Goal: Task Accomplishment & Management: Complete application form

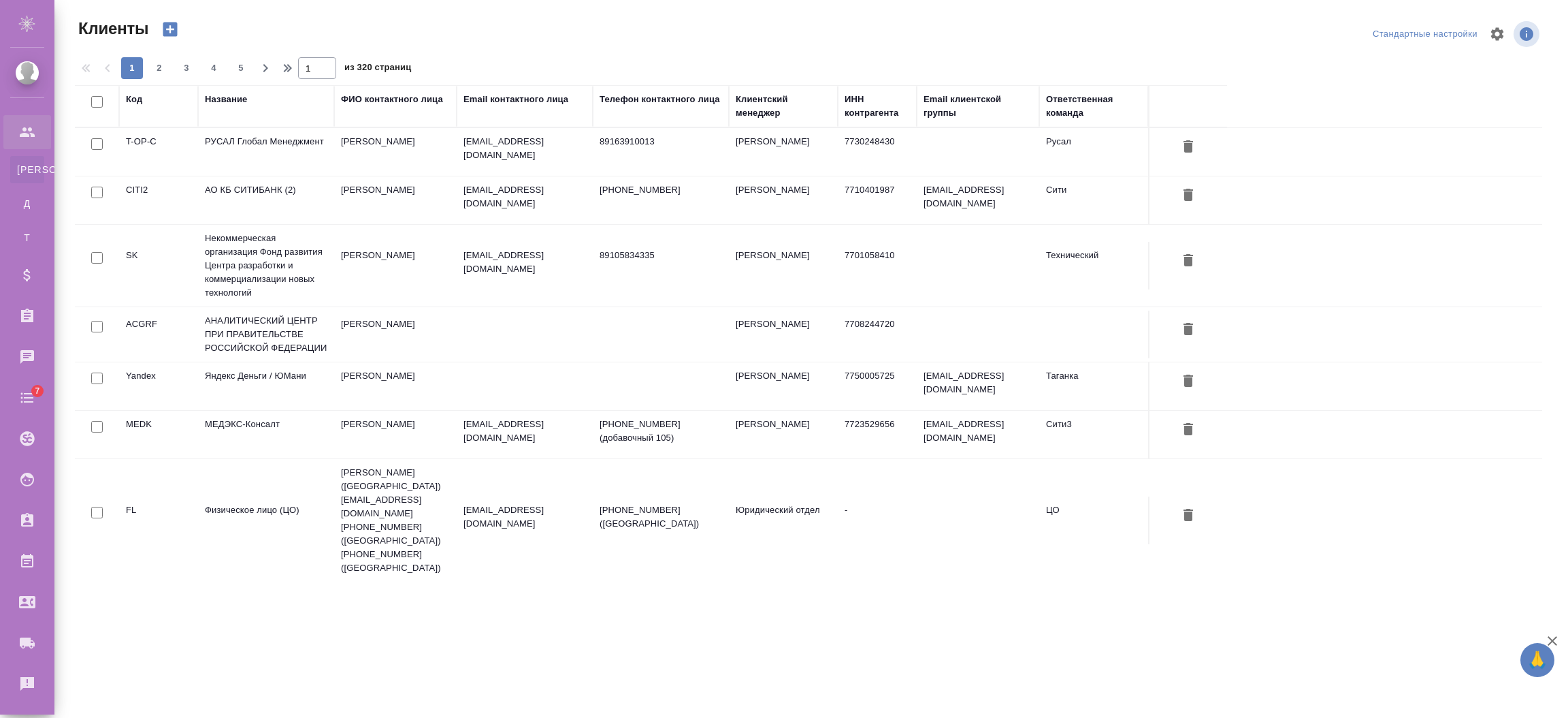
select select "RU"
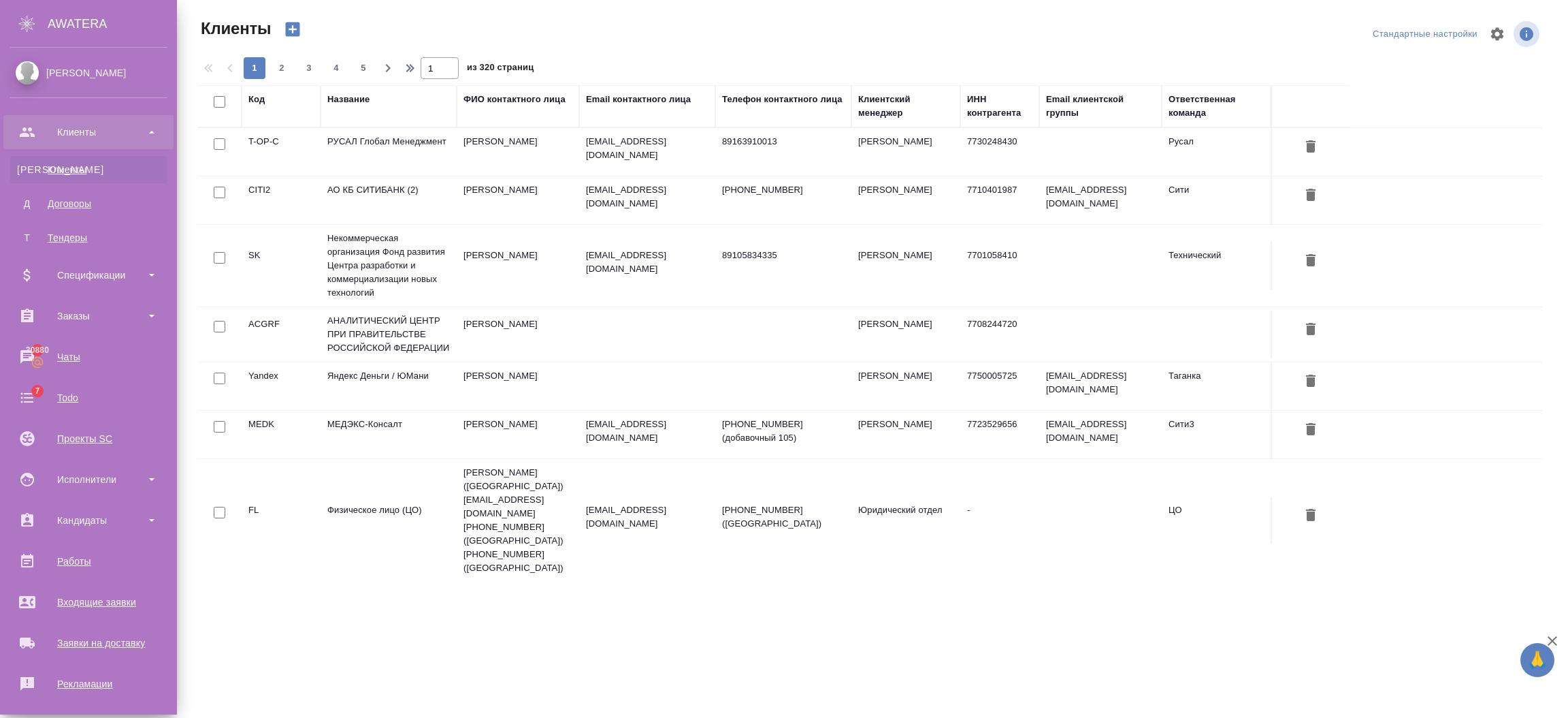
scroll to position [169, 0]
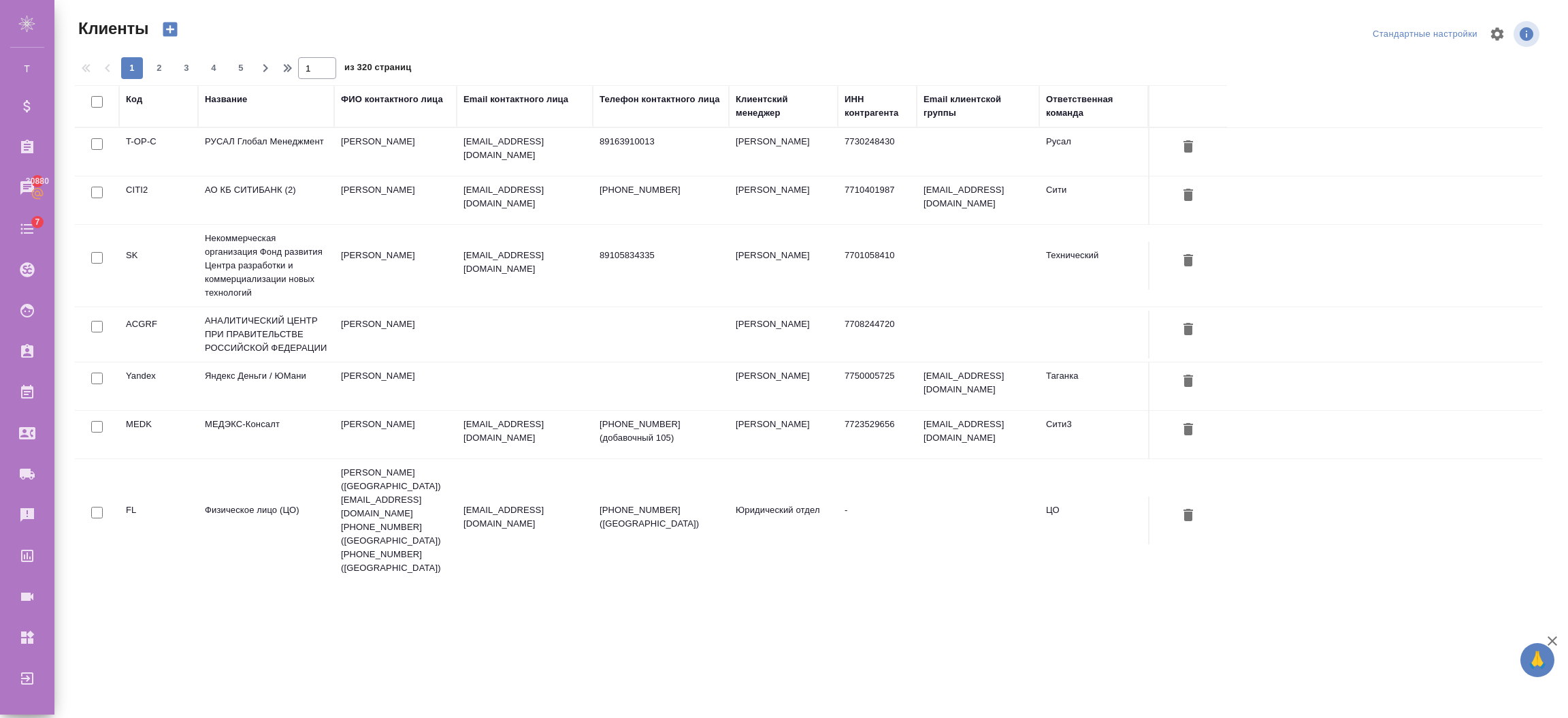
click at [254, 185] on td "АО КБ СИТИБАНК (2)" at bounding box center [266, 200] width 136 height 48
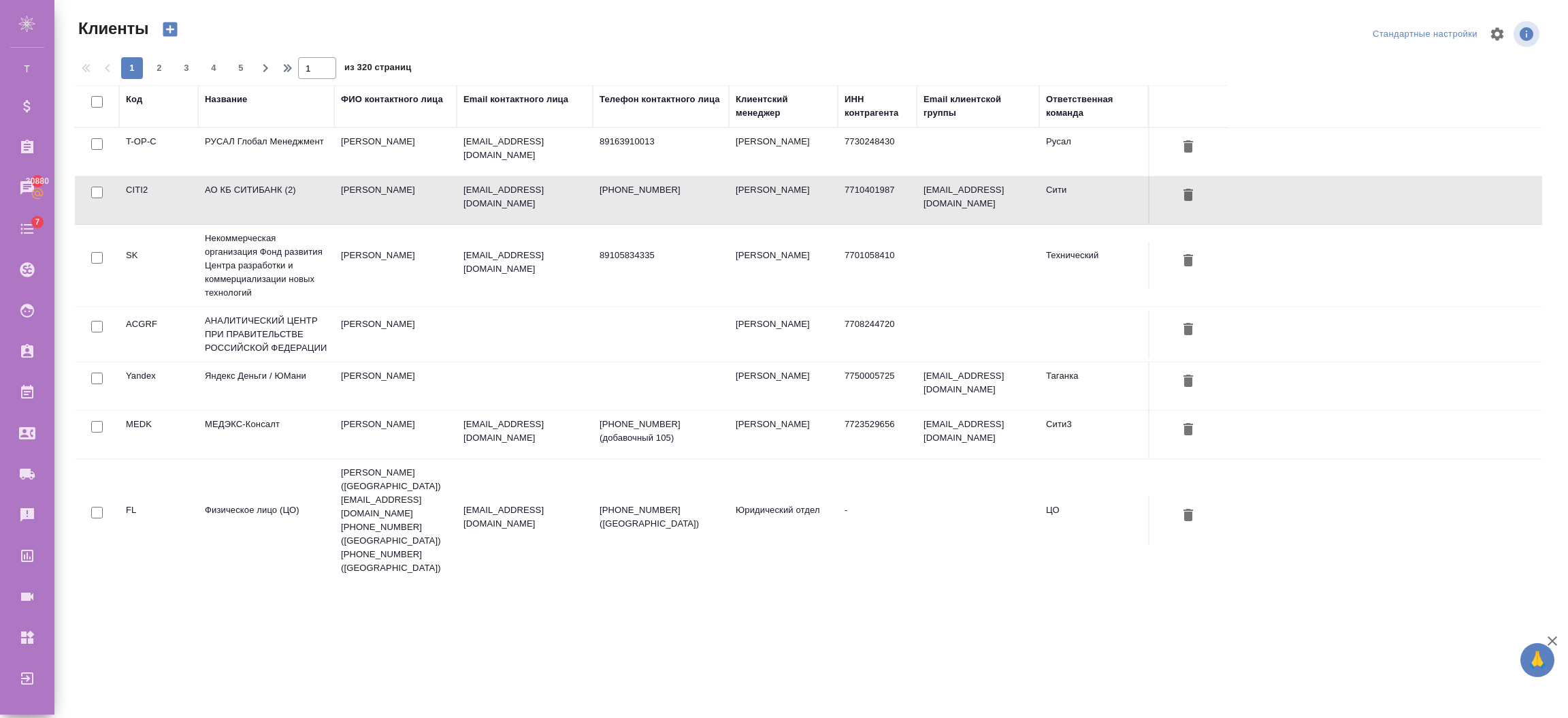
click at [254, 185] on td "АО КБ СИТИБАНК (2)" at bounding box center [266, 200] width 136 height 48
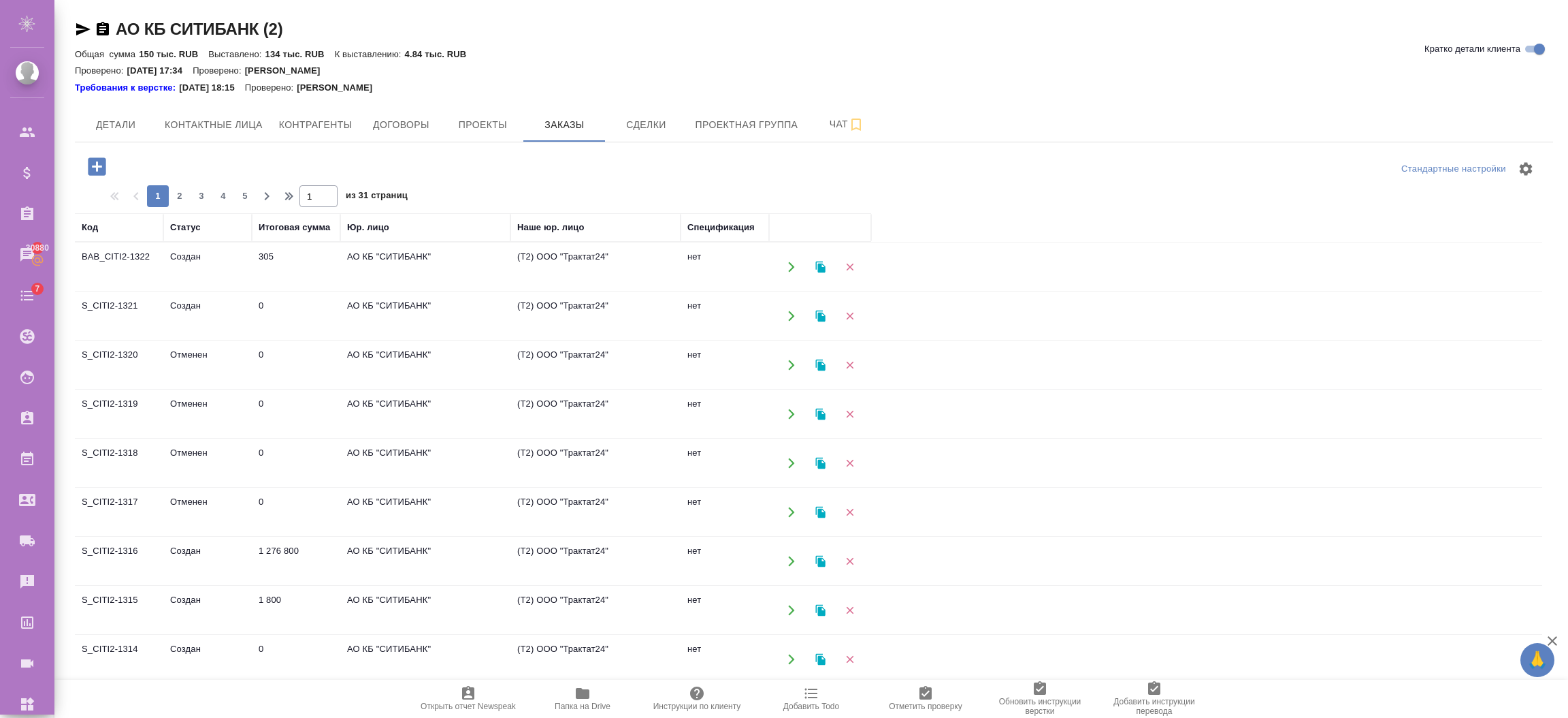
click at [87, 165] on icon "button" at bounding box center [96, 166] width 23 height 23
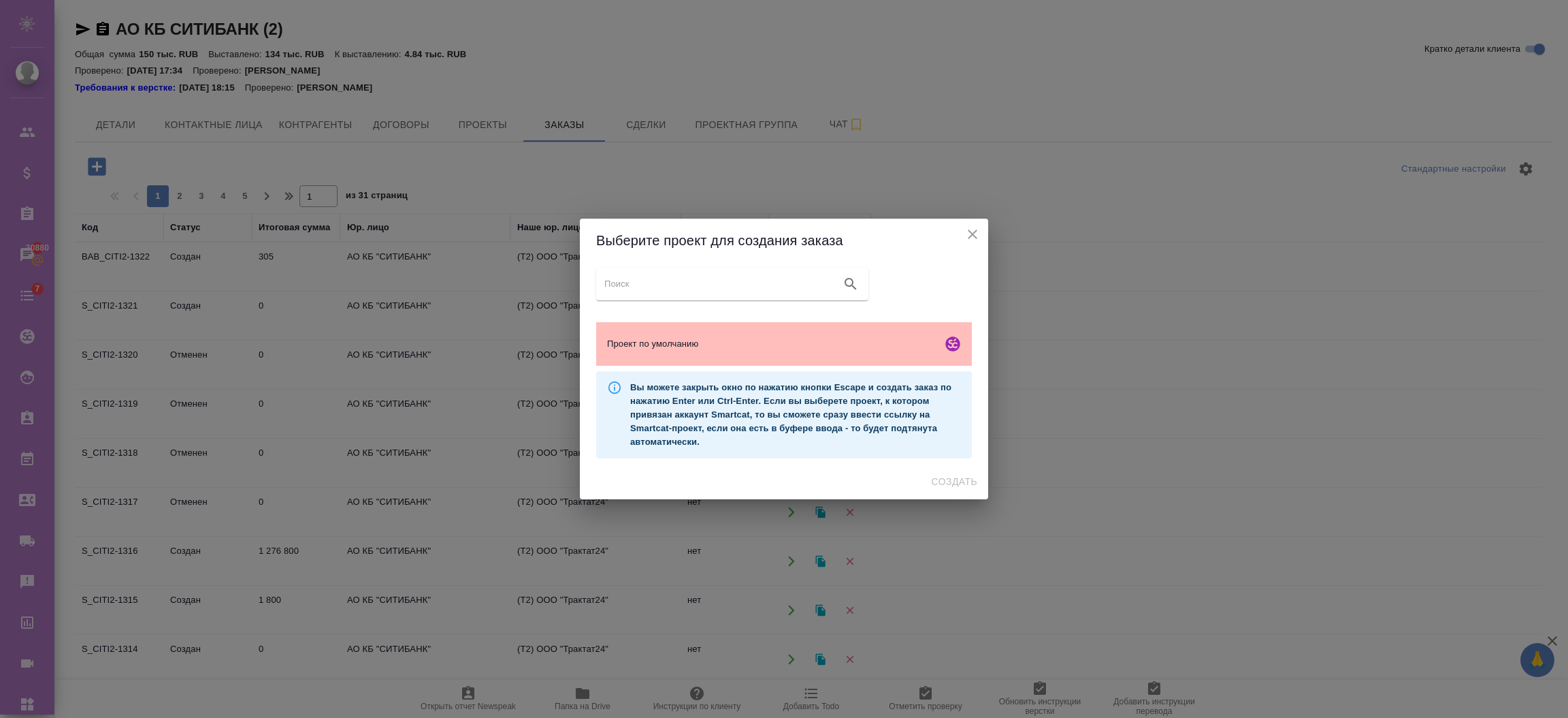
click at [763, 337] on span "Проект по умолчанию" at bounding box center [772, 344] width 330 height 14
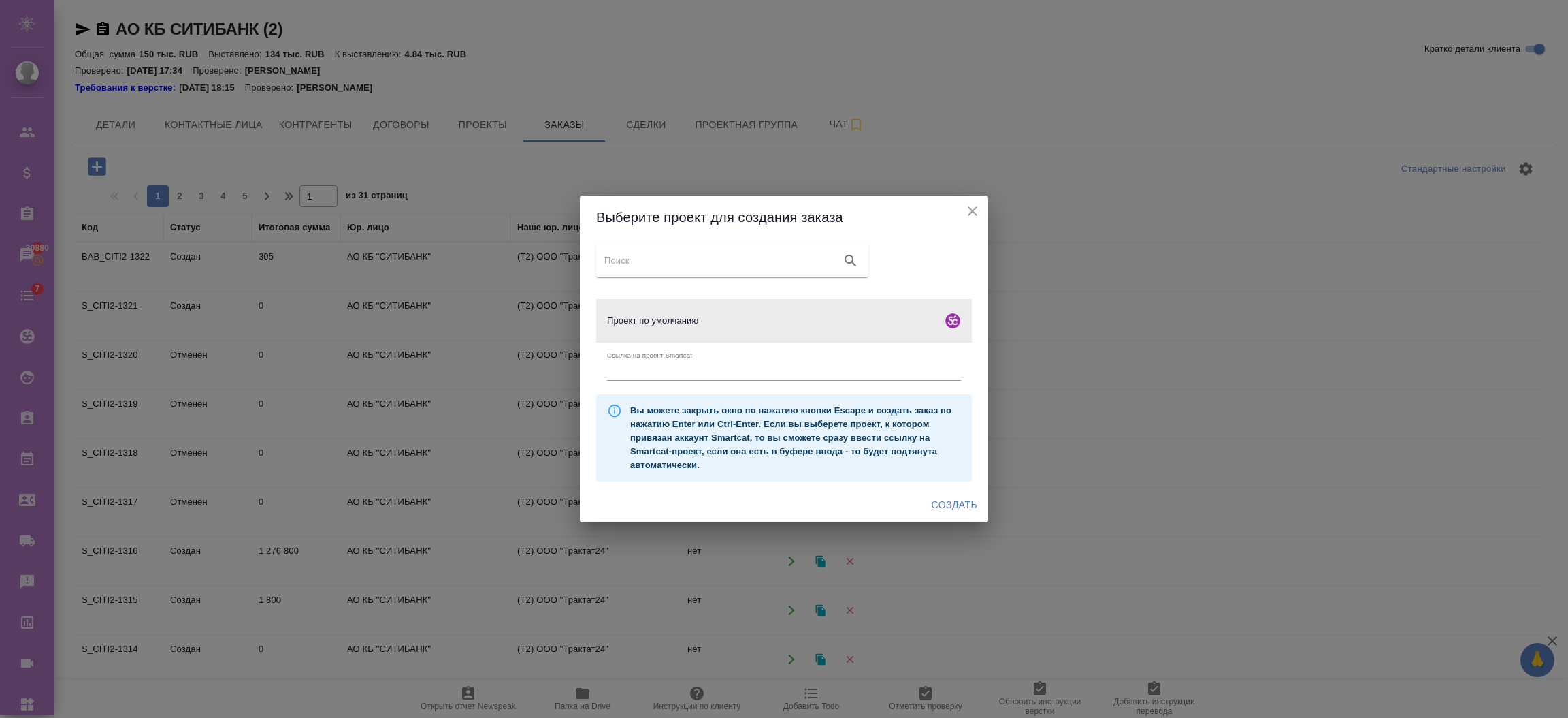
click at [957, 497] on span "Создать" at bounding box center [955, 505] width 46 height 17
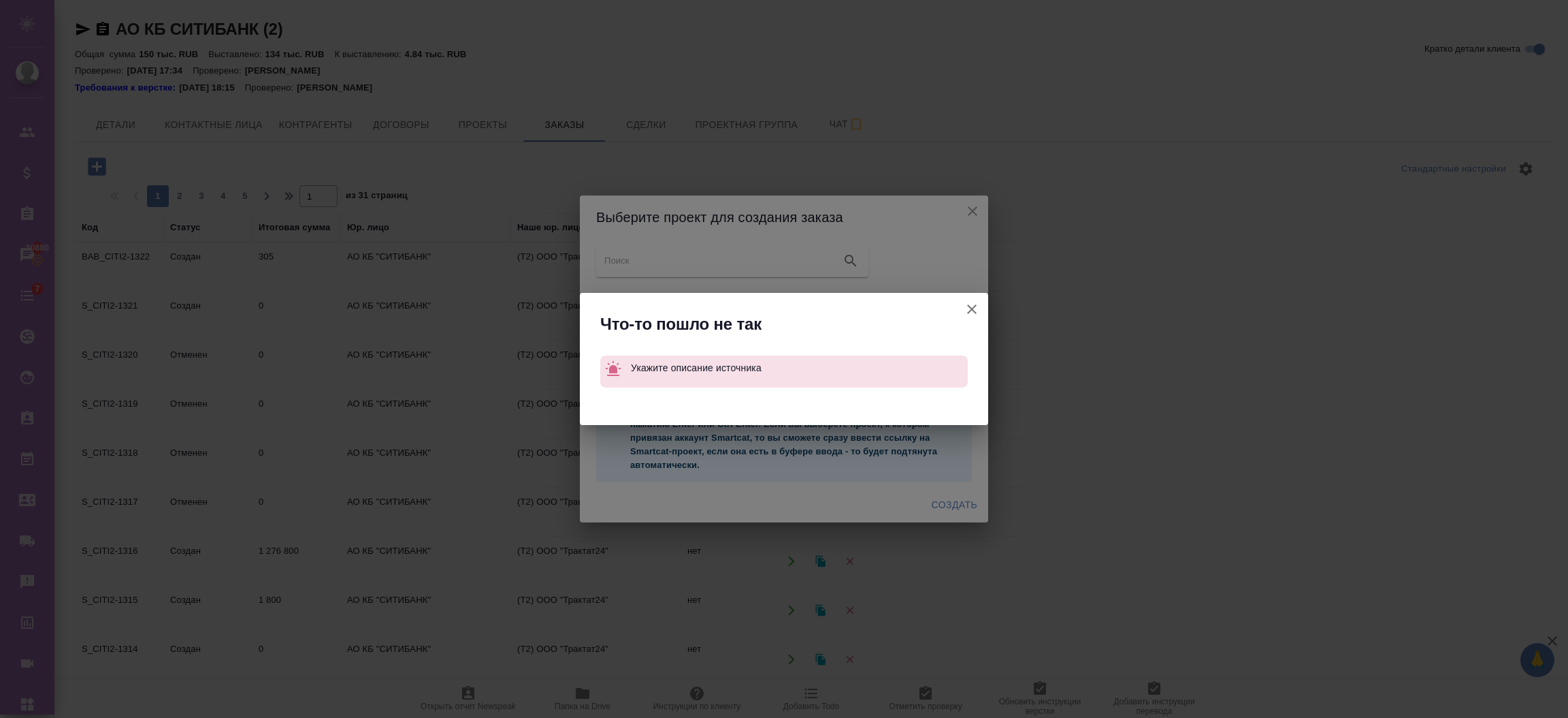
click at [961, 305] on button "Ссылка на проект Smartcat" at bounding box center [972, 309] width 33 height 33
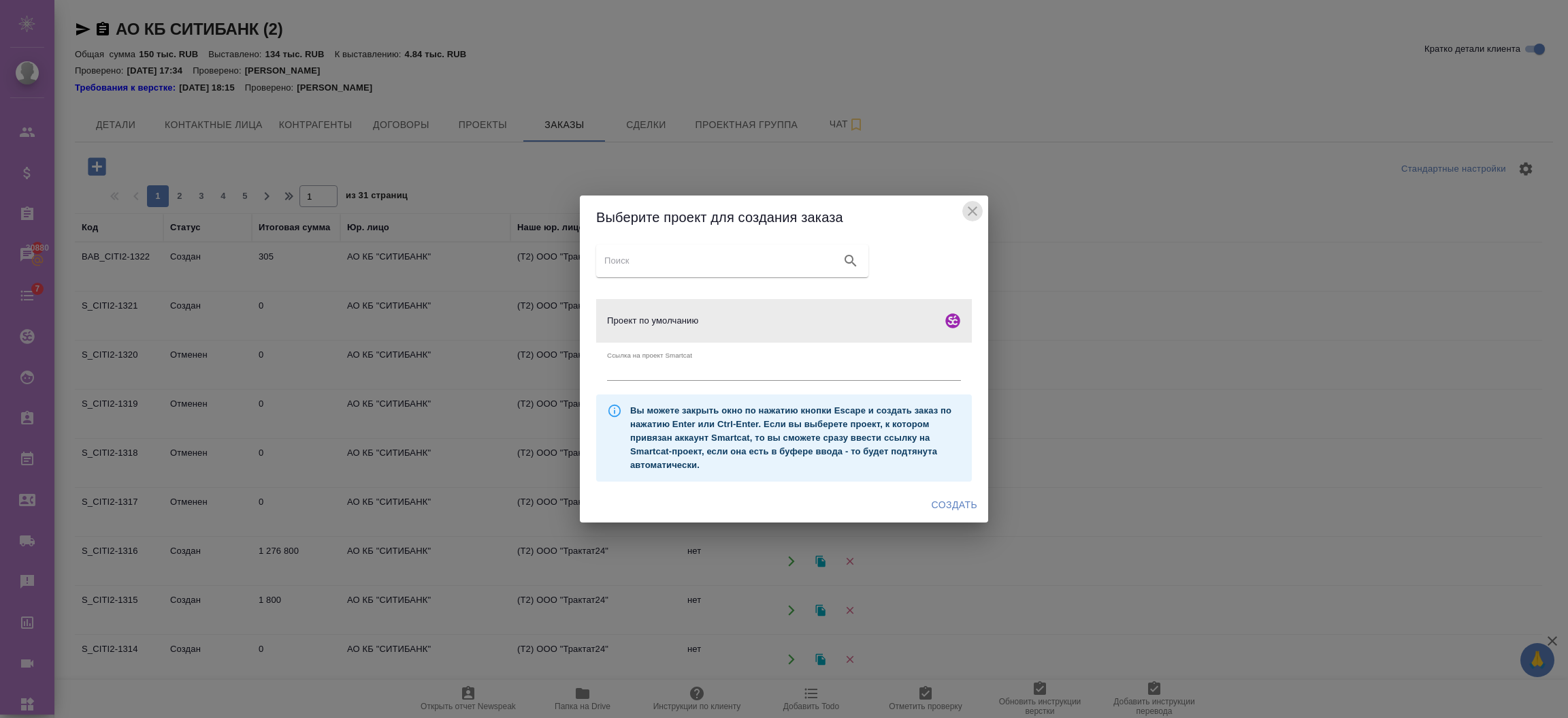
click at [968, 211] on icon "close" at bounding box center [973, 211] width 16 height 16
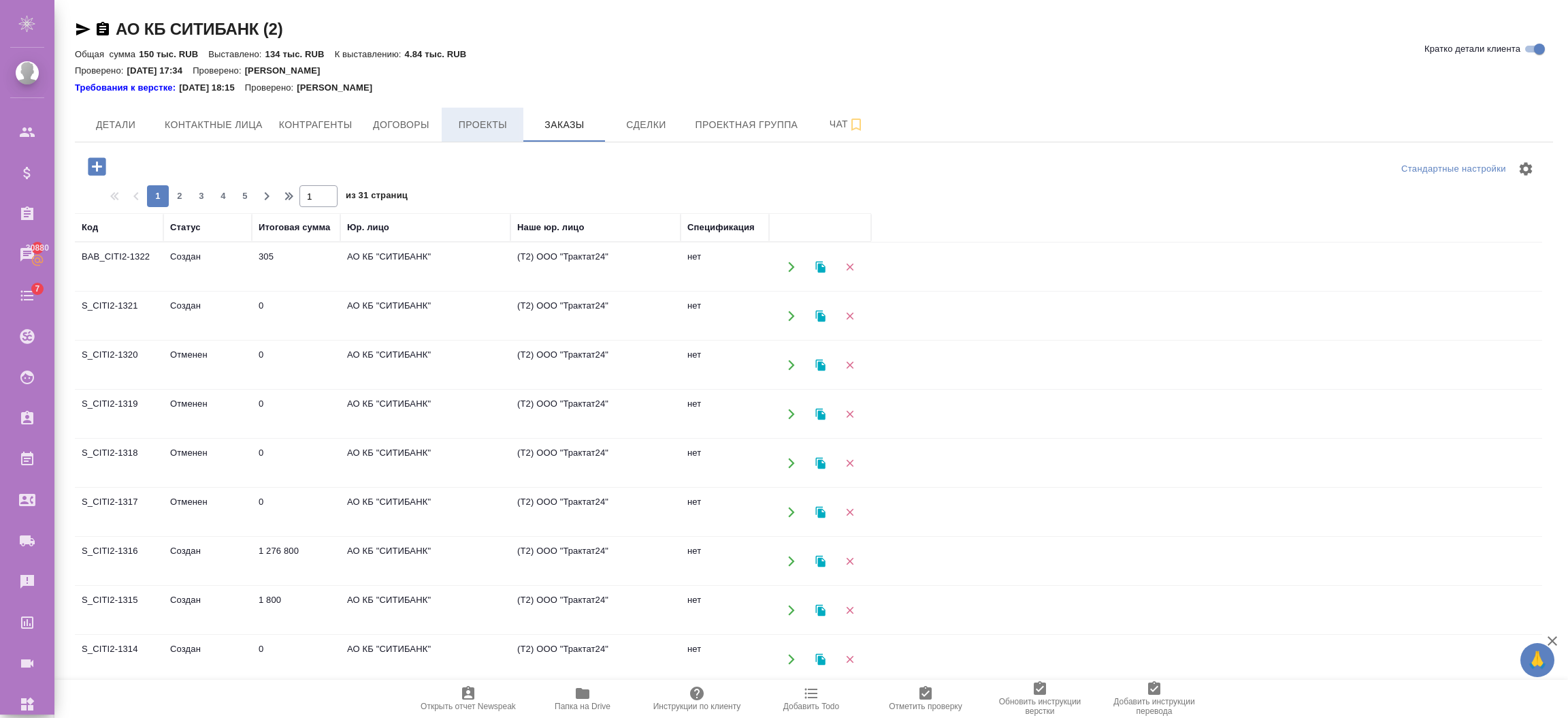
click at [463, 117] on span "Проекты" at bounding box center [482, 125] width 65 height 17
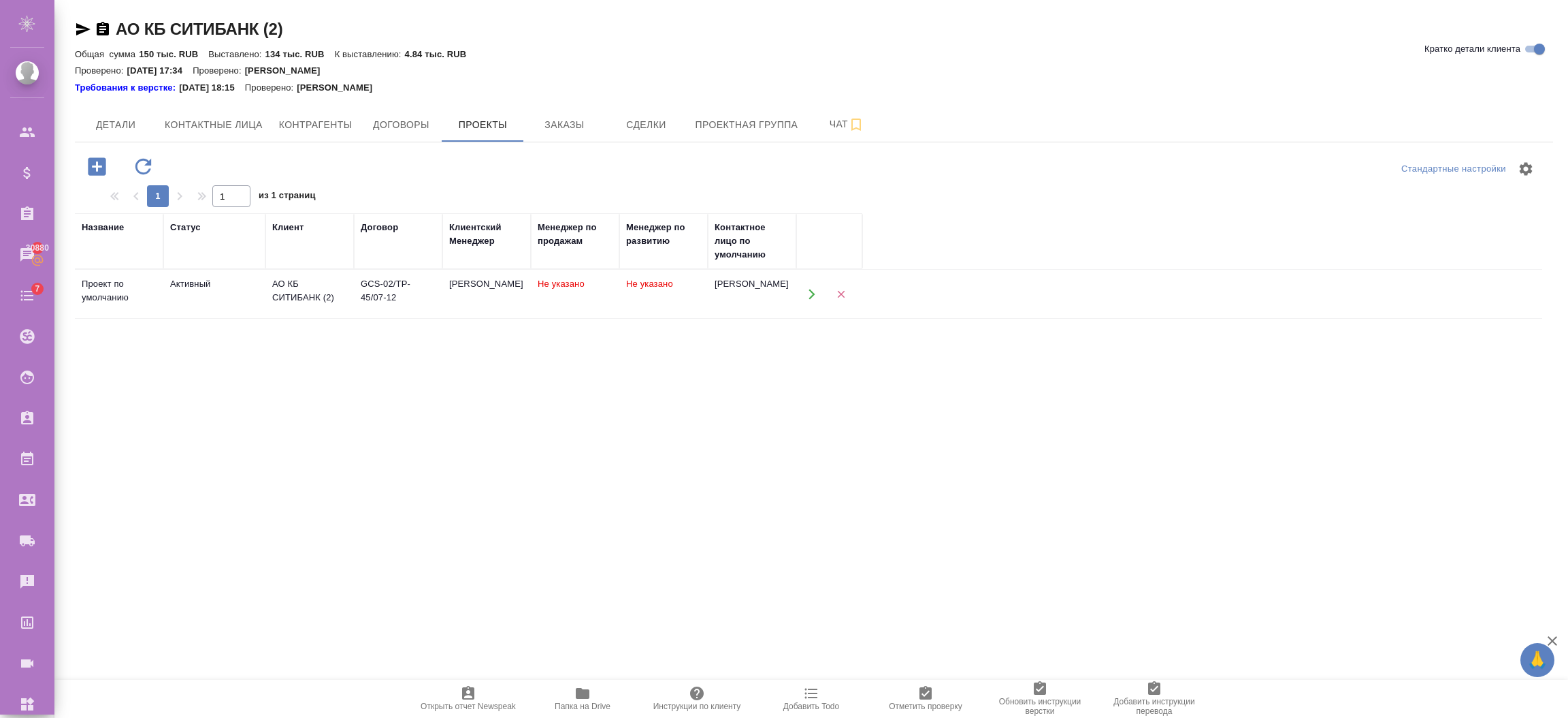
click at [204, 305] on td "Активный" at bounding box center [214, 293] width 102 height 48
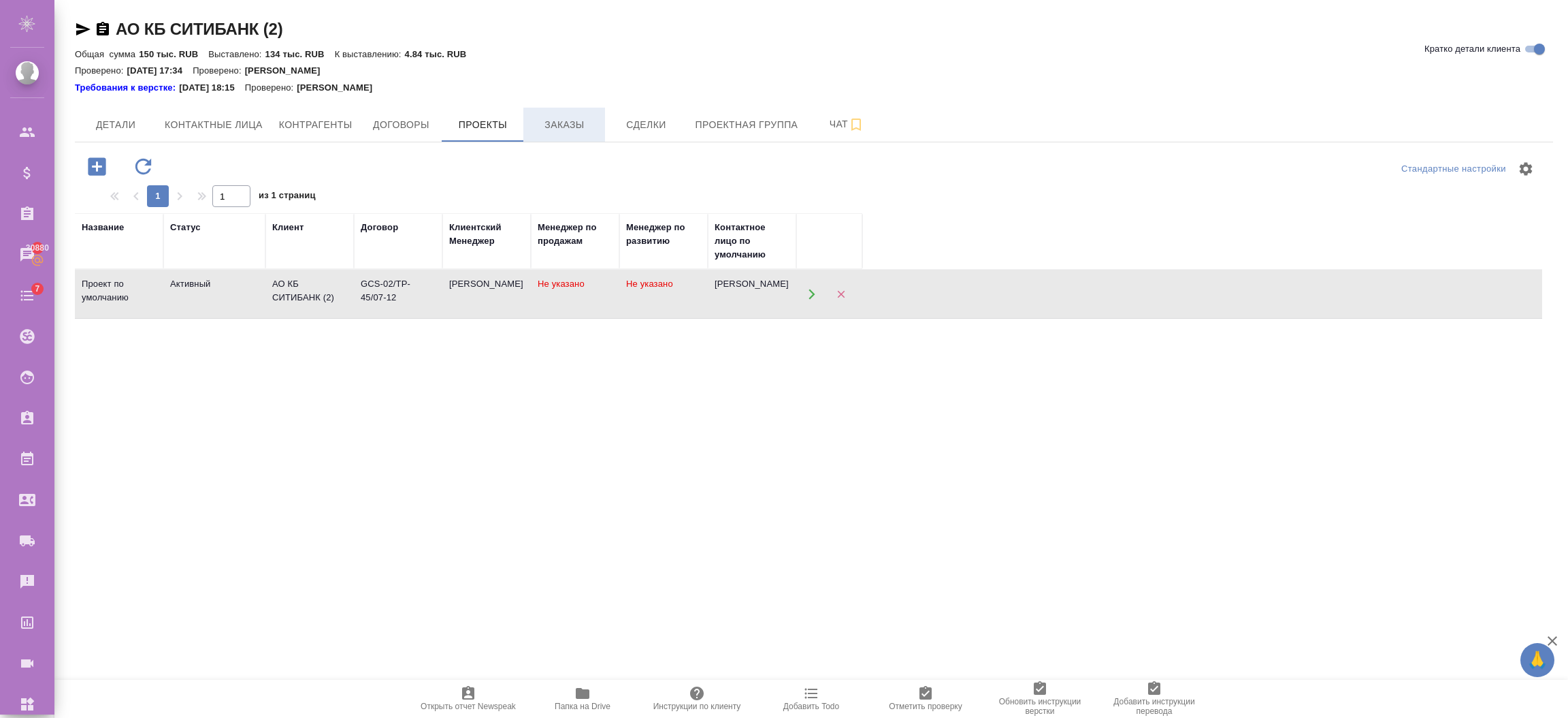
click at [558, 120] on span "Заказы" at bounding box center [564, 125] width 65 height 17
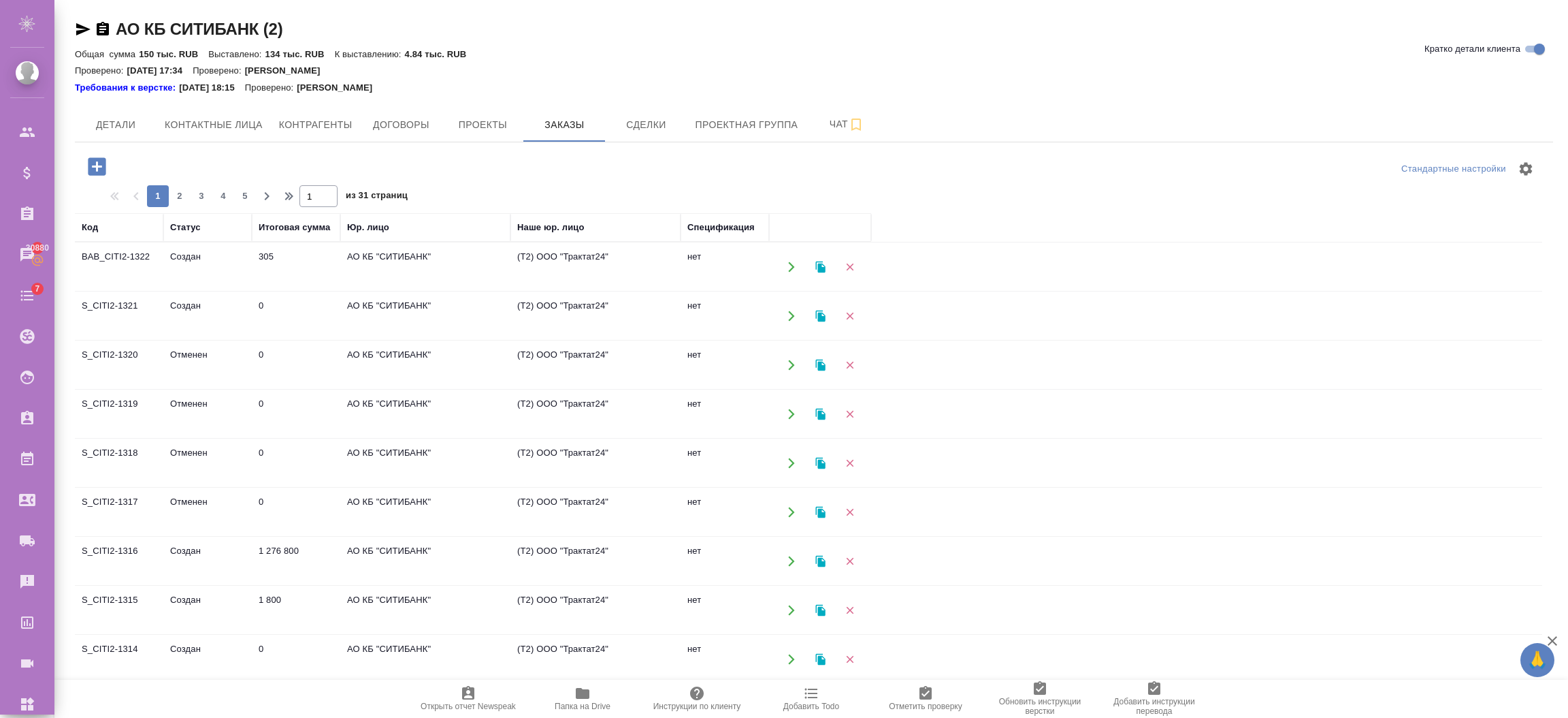
click at [103, 168] on icon "button" at bounding box center [96, 166] width 17 height 17
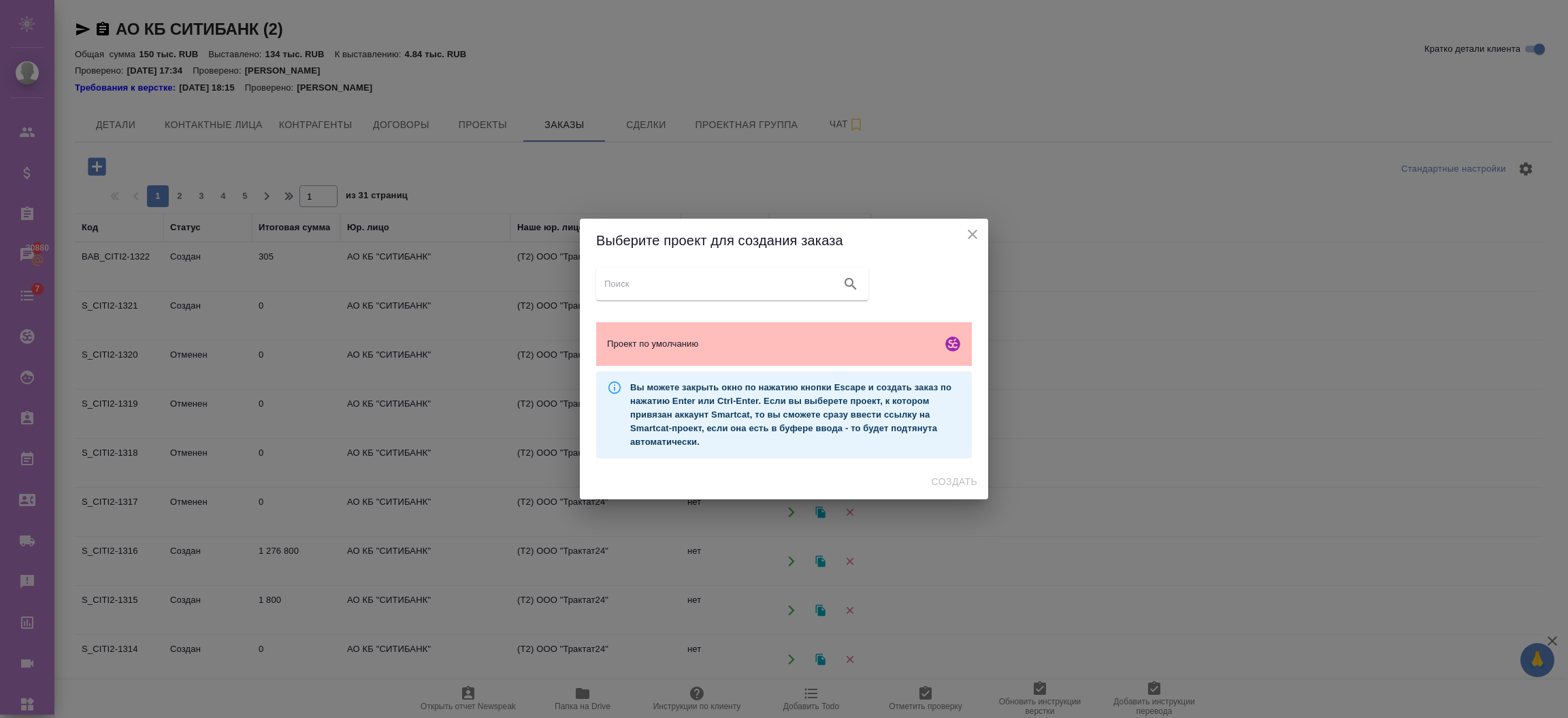
click at [784, 357] on div "Проект по умолчанию" at bounding box center [784, 344] width 376 height 43
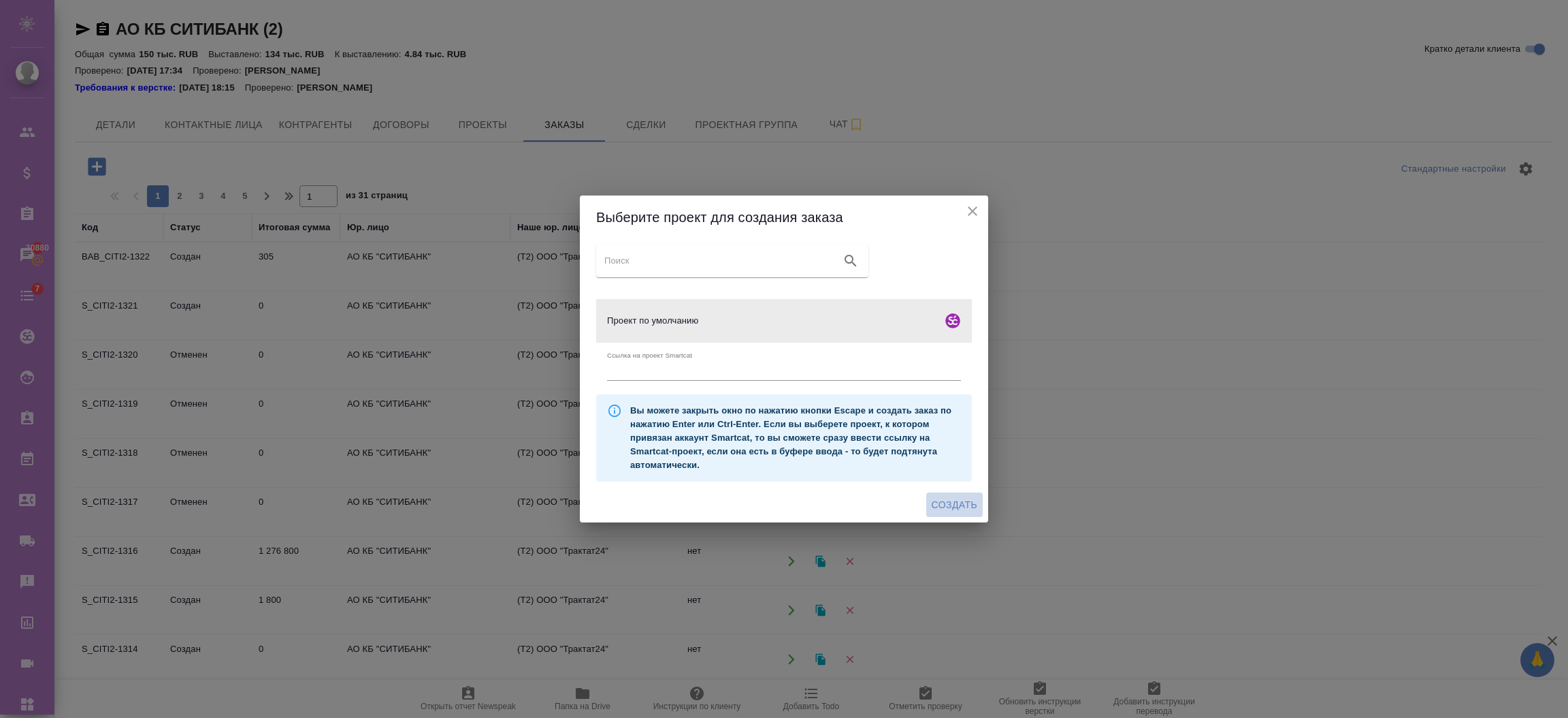
click at [935, 501] on span "Создать" at bounding box center [955, 505] width 46 height 17
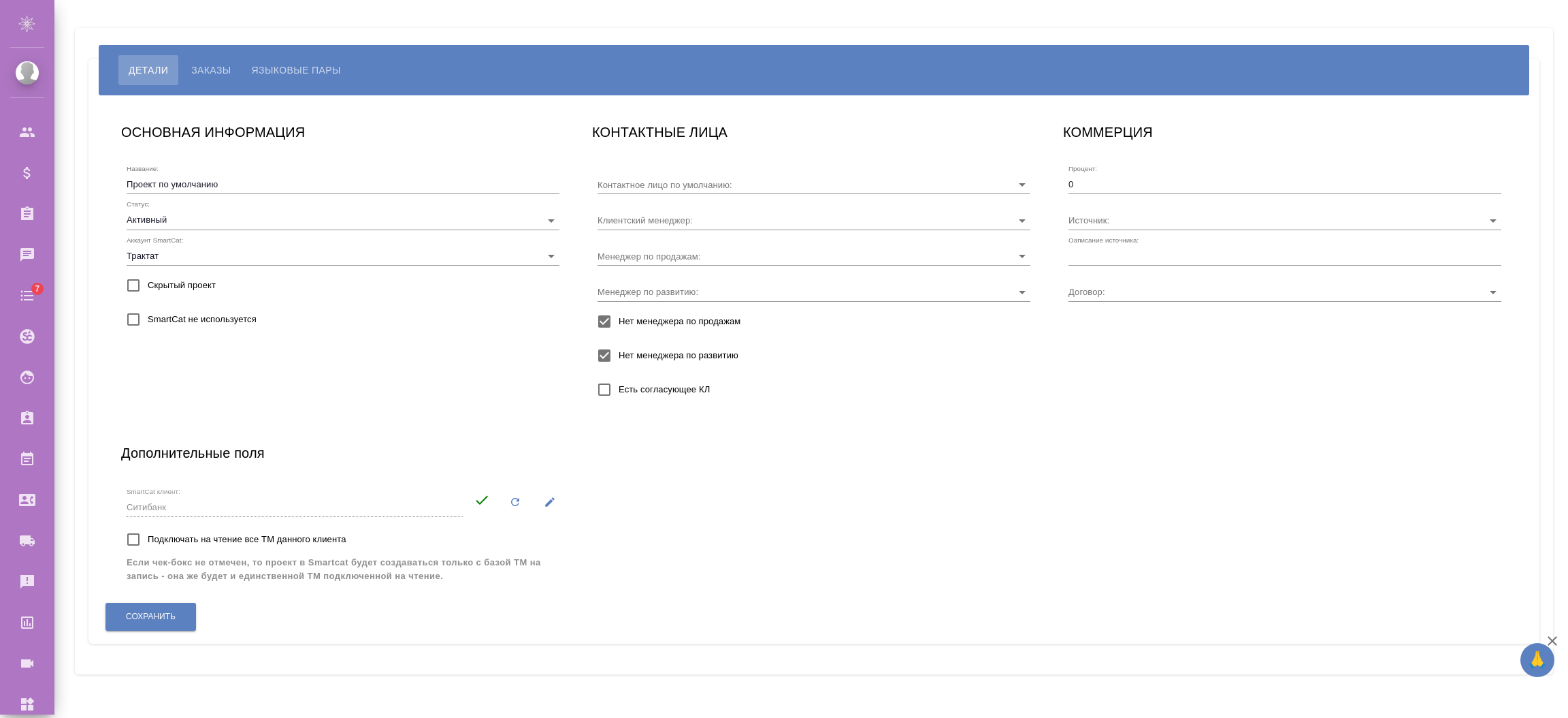
type input "[PERSON_NAME]"
type input "Прочее"
type input "GCS-02/TP-45/07-12"
type input "Ламонова Евгения"
click at [1100, 254] on input "text" at bounding box center [1285, 256] width 433 height 19
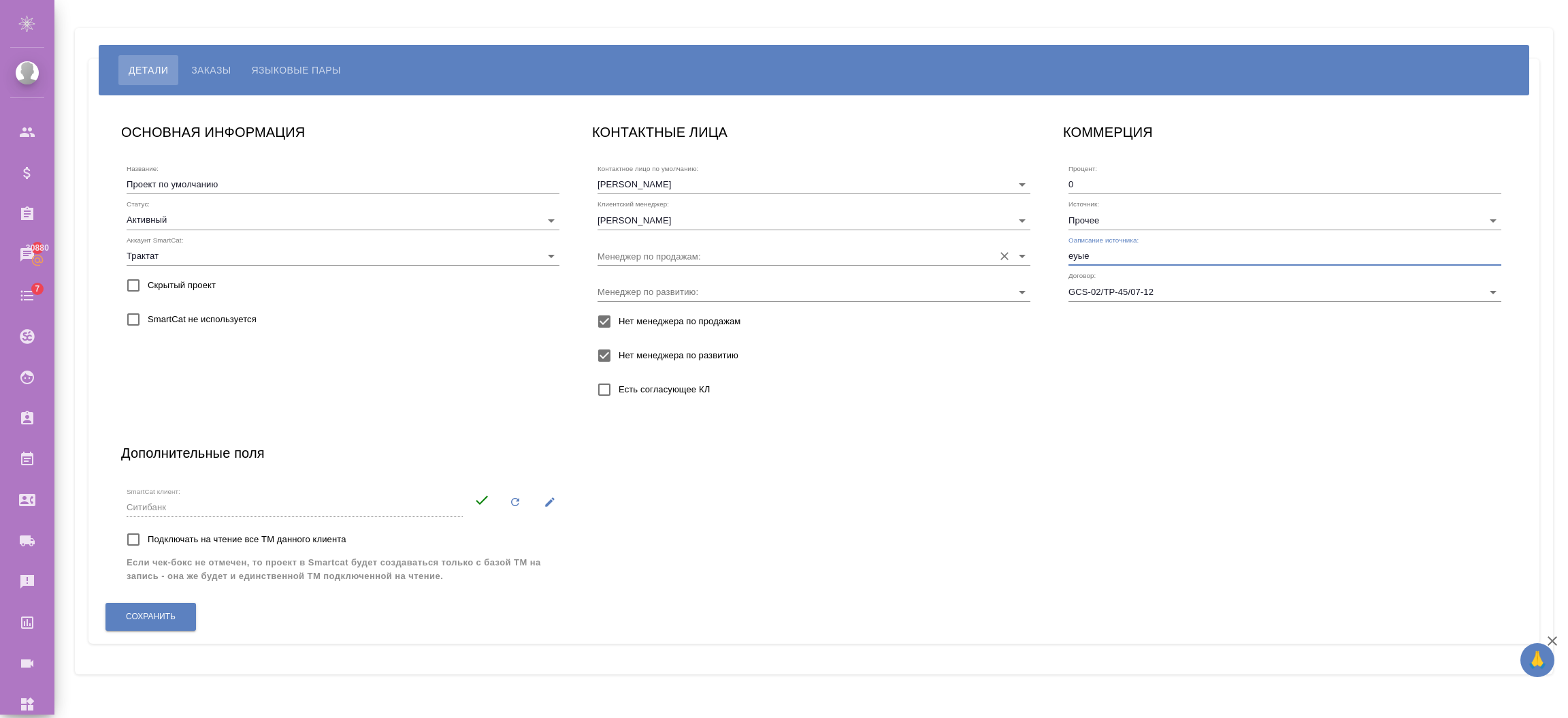
drag, startPoint x: 1102, startPoint y: 253, endPoint x: 1027, endPoint y: 255, distance: 75.0
click at [1027, 255] on div "ОСНОВНАЯ ИНФОРМАЦИЯ Название: Проект по умолчанию Статус: Активный active Аккау…" at bounding box center [814, 369] width 1413 height 524
type input "тест"
click at [179, 615] on button "Сохранить" at bounding box center [151, 616] width 90 height 28
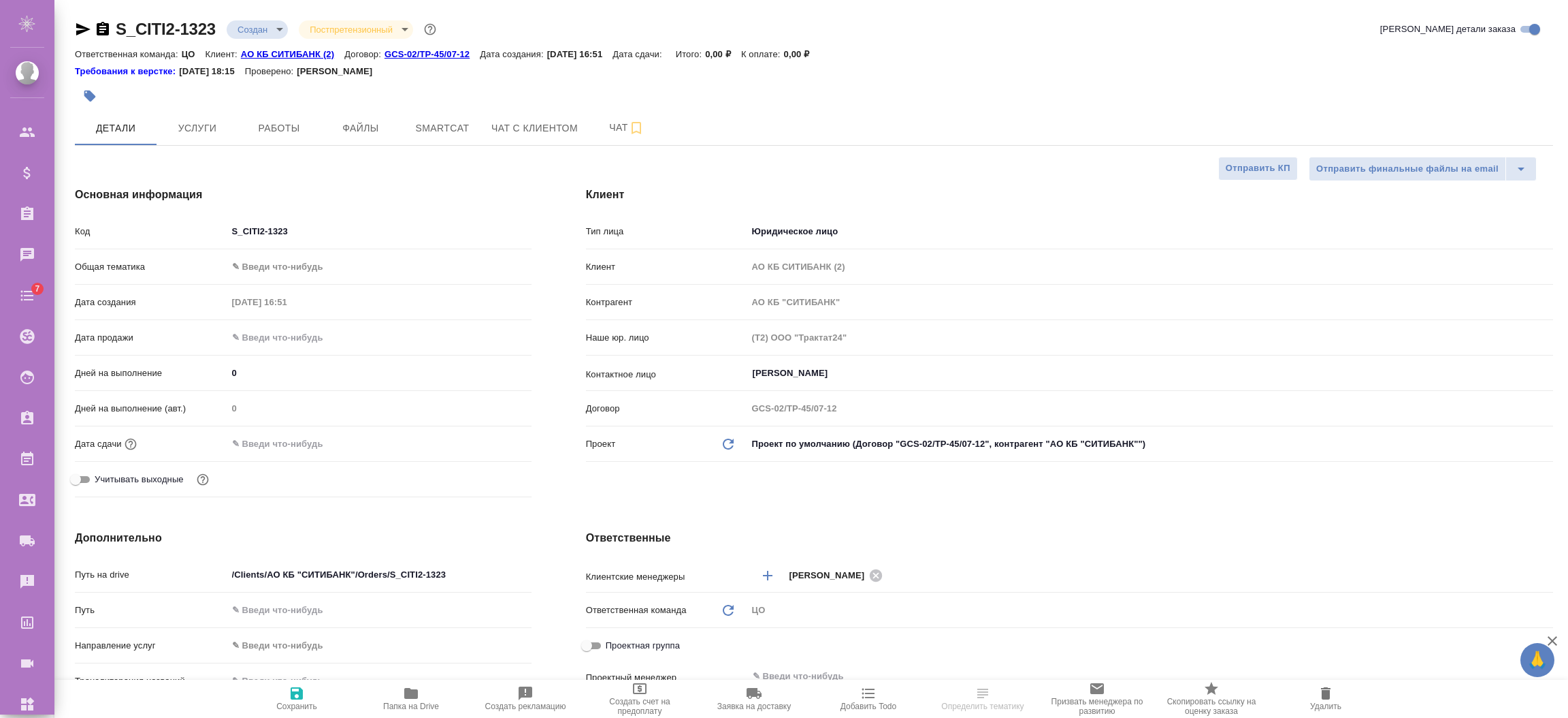
select select "RU"
type textarea "x"
